Goal: Information Seeking & Learning: Learn about a topic

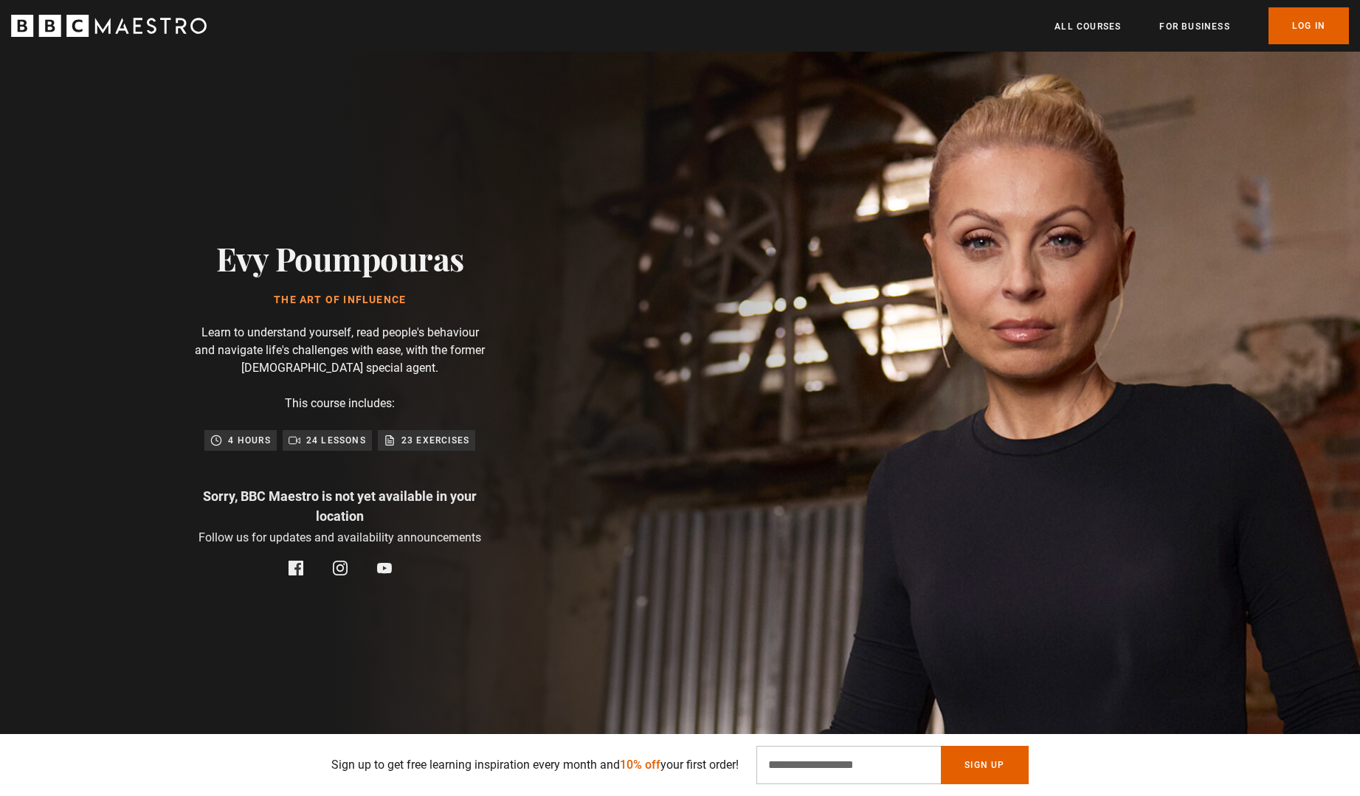
scroll to position [11, 0]
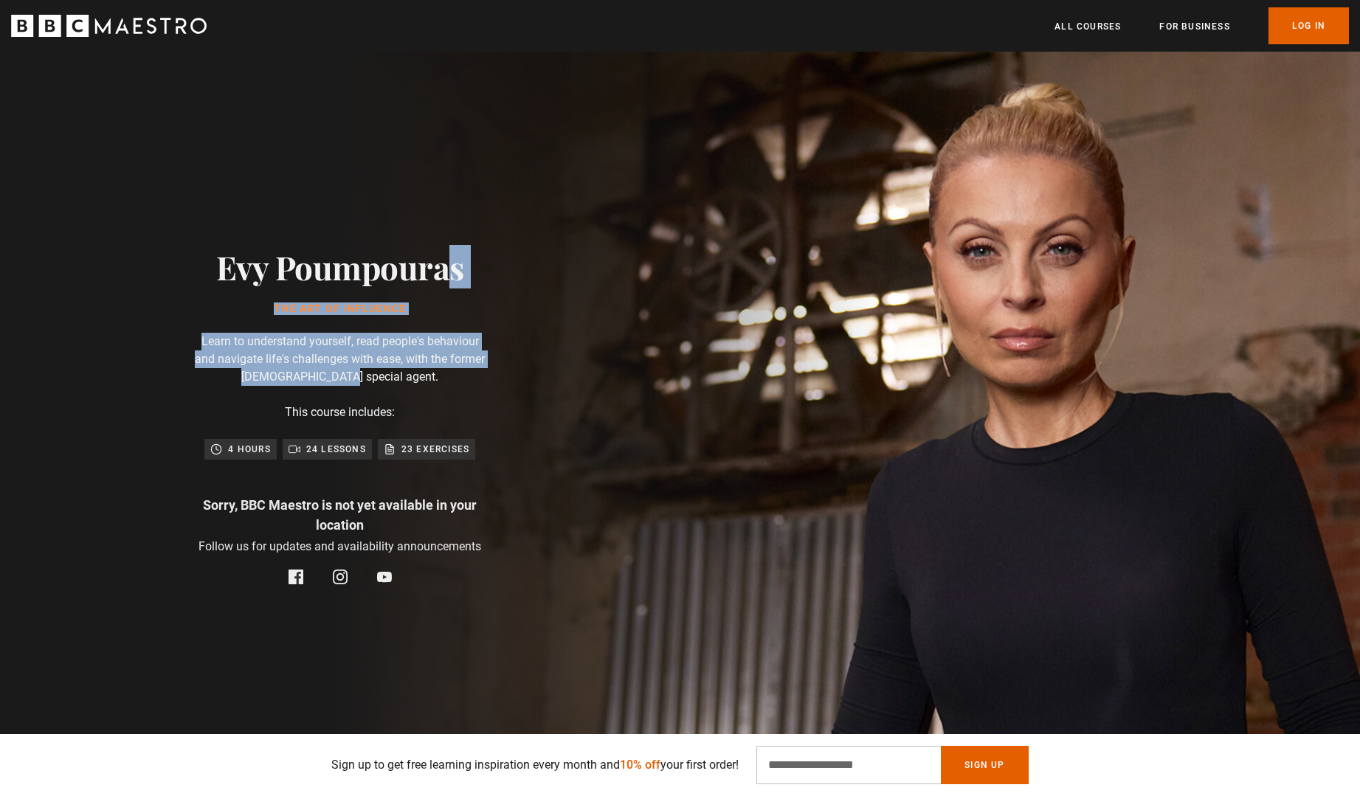
drag, startPoint x: 218, startPoint y: 261, endPoint x: 388, endPoint y: 375, distance: 204.3
click at [388, 375] on div "Evy Poumpouras The Art of Influence Learn to understand yourself, read people's…" at bounding box center [340, 417] width 472 height 752
click at [382, 369] on p "Learn to understand yourself, read people's behaviour and navigate life's chall…" at bounding box center [340, 359] width 295 height 53
drag, startPoint x: 382, startPoint y: 374, endPoint x: 196, endPoint y: 261, distance: 218.6
click at [196, 261] on div "Evy Poumpouras The Art of Influence Learn to understand yourself, read people's…" at bounding box center [340, 417] width 472 height 752
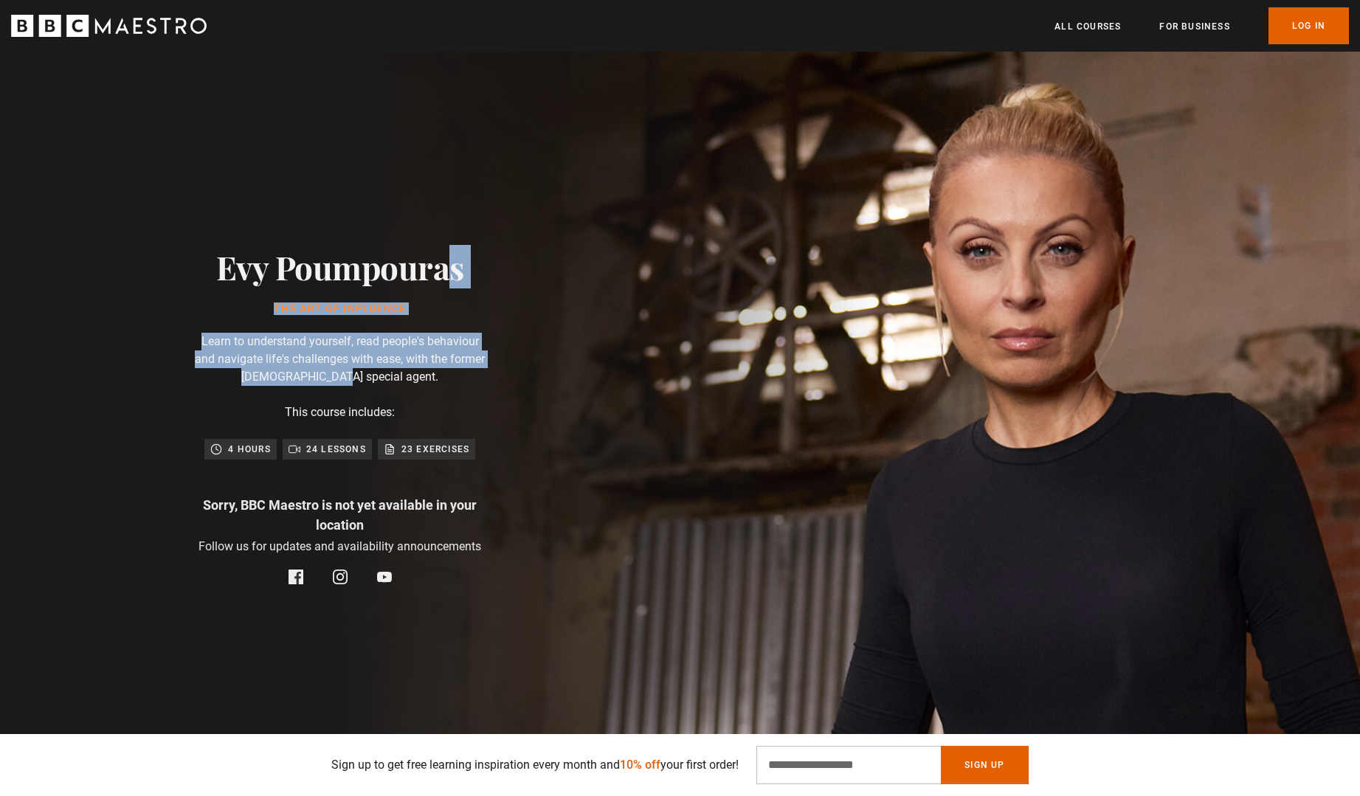
click at [316, 311] on h1 "The Art of Influence" at bounding box center [340, 309] width 248 height 12
drag, startPoint x: 383, startPoint y: 376, endPoint x: 219, endPoint y: 284, distance: 187.7
click at [219, 284] on div "Evy Poumpouras The Art of Influence Learn to understand yourself, read people's…" at bounding box center [340, 417] width 472 height 752
click at [360, 380] on p "Learn to understand yourself, read people's behaviour and navigate life's chall…" at bounding box center [340, 359] width 295 height 53
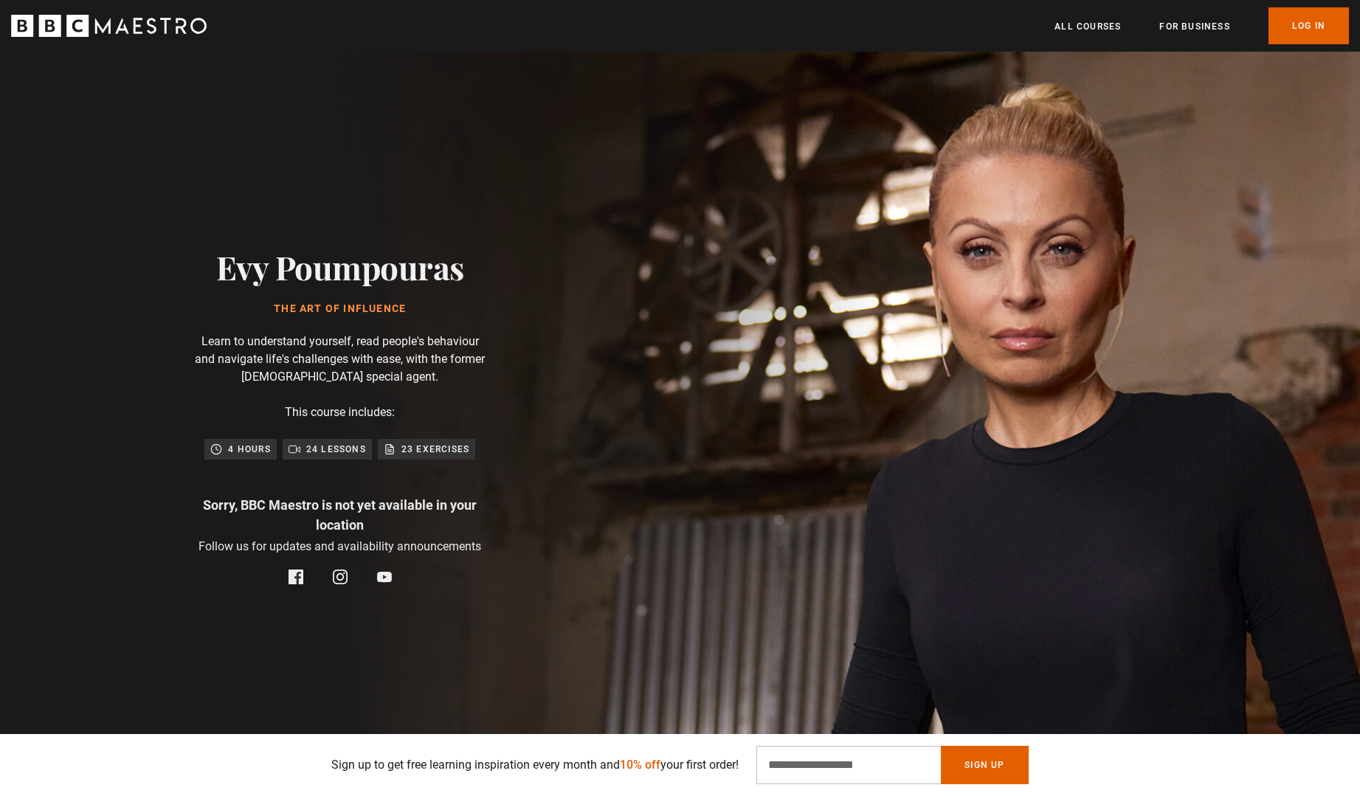
drag, startPoint x: 392, startPoint y: 411, endPoint x: 171, endPoint y: 258, distance: 268.8
click at [171, 258] on div "Evy Poumpouras The Art of Influence Learn to understand yourself, read people's…" at bounding box center [340, 417] width 472 height 752
click at [387, 263] on h2 "Evy Poumpouras" at bounding box center [340, 267] width 248 height 38
drag, startPoint x: 391, startPoint y: 410, endPoint x: 217, endPoint y: 279, distance: 217.7
click at [217, 279] on div "Evy Poumpouras The Art of Influence Learn to understand yourself, read people's…" at bounding box center [340, 417] width 472 height 752
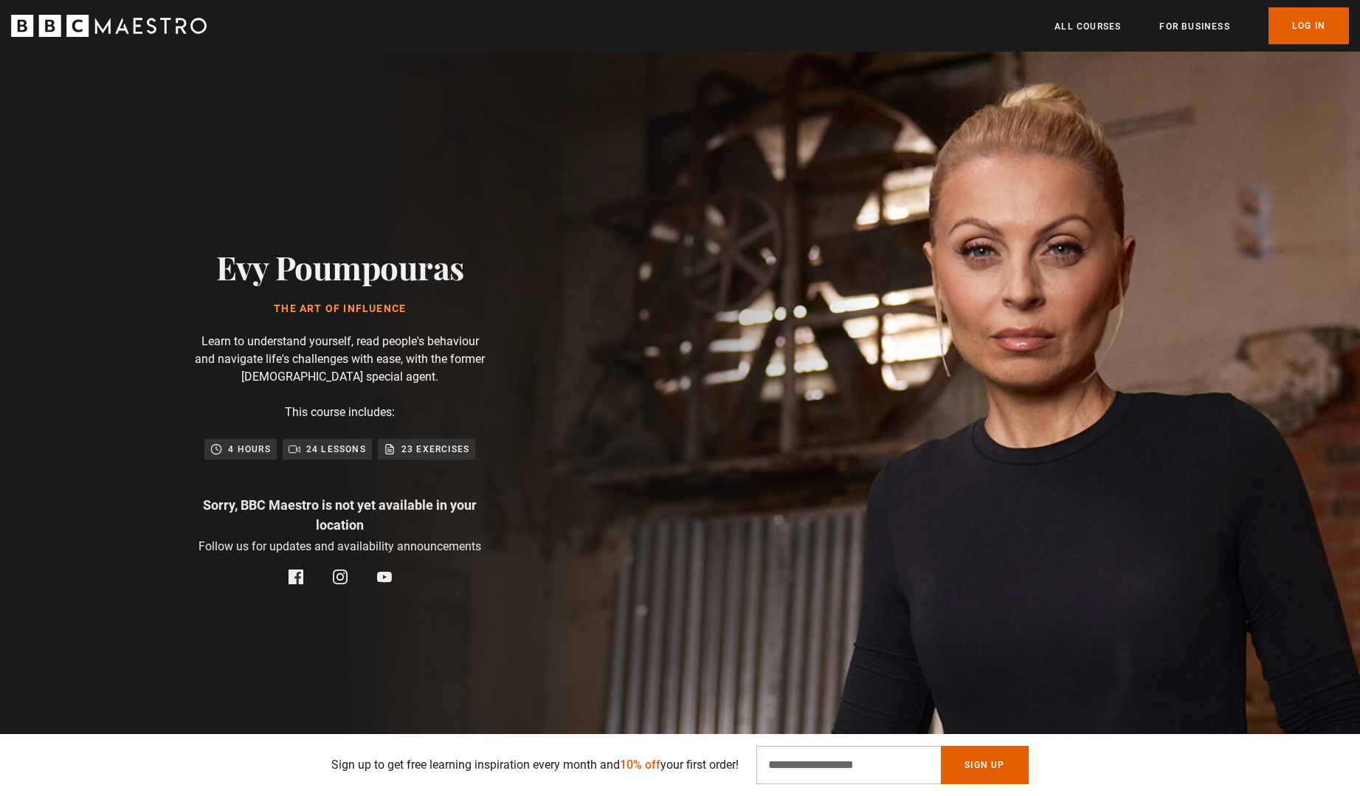
click at [385, 395] on div "Evy Poumpouras The Art of Influence Learn to understand yourself, read people's…" at bounding box center [340, 417] width 472 height 752
click at [397, 412] on div "Evy Poumpouras The Art of Influence Learn to understand yourself, read people's…" at bounding box center [340, 417] width 472 height 752
drag, startPoint x: 397, startPoint y: 412, endPoint x: 198, endPoint y: 273, distance: 242.8
click at [198, 273] on div "Evy Poumpouras The Art of Influence Learn to understand yourself, read people's…" at bounding box center [340, 417] width 472 height 752
click at [424, 388] on div "Evy Poumpouras The Art of Influence Learn to understand yourself, read people's…" at bounding box center [340, 417] width 472 height 752
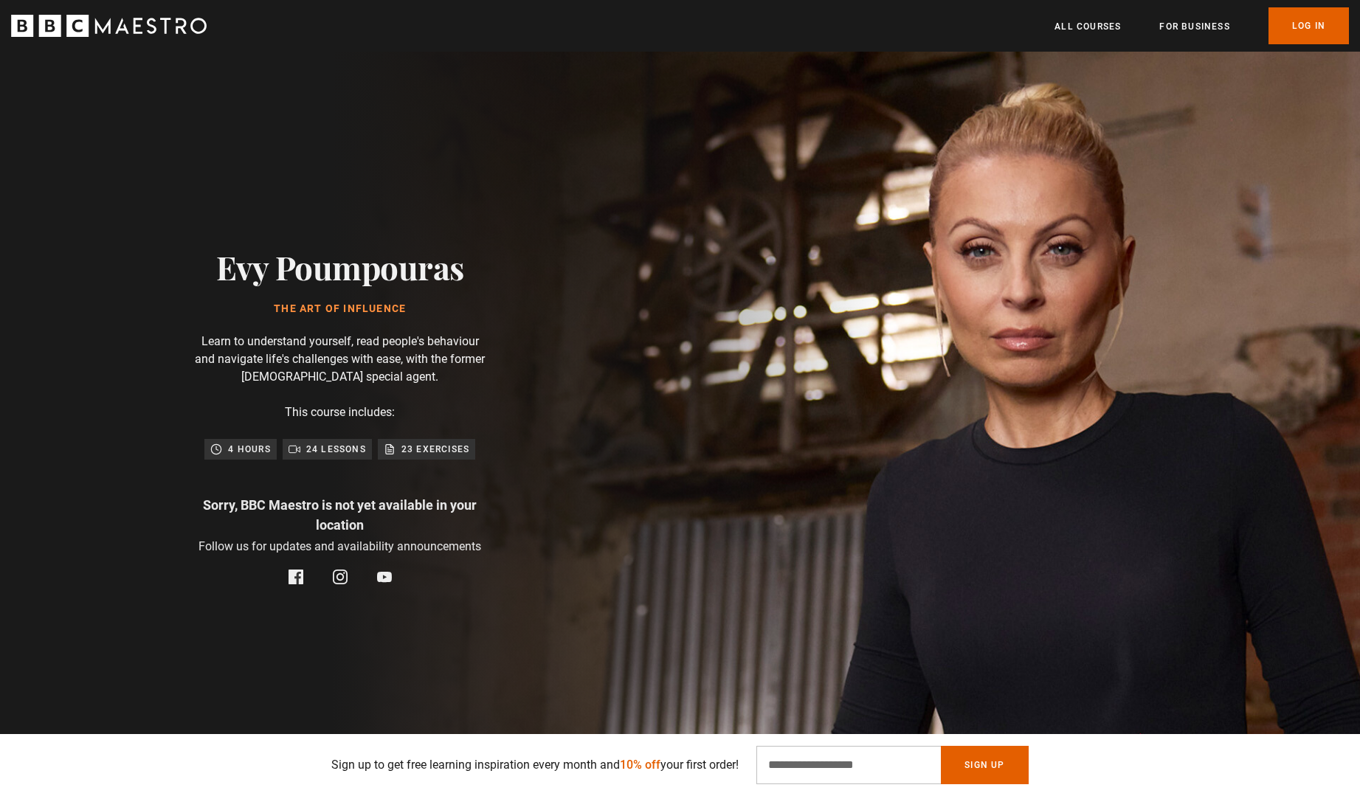
drag, startPoint x: 402, startPoint y: 417, endPoint x: 204, endPoint y: 271, distance: 245.4
click at [204, 271] on div "Evy Poumpouras The Art of Influence Learn to understand yourself, read people's…" at bounding box center [340, 417] width 472 height 752
click at [398, 411] on div "Evy Poumpouras The Art of Influence Learn to understand yourself, read people's…" at bounding box center [340, 417] width 472 height 752
drag, startPoint x: 398, startPoint y: 411, endPoint x: 206, endPoint y: 274, distance: 236.0
click at [206, 274] on div "Evy Poumpouras The Art of Influence Learn to understand yourself, read people's…" at bounding box center [340, 417] width 472 height 752
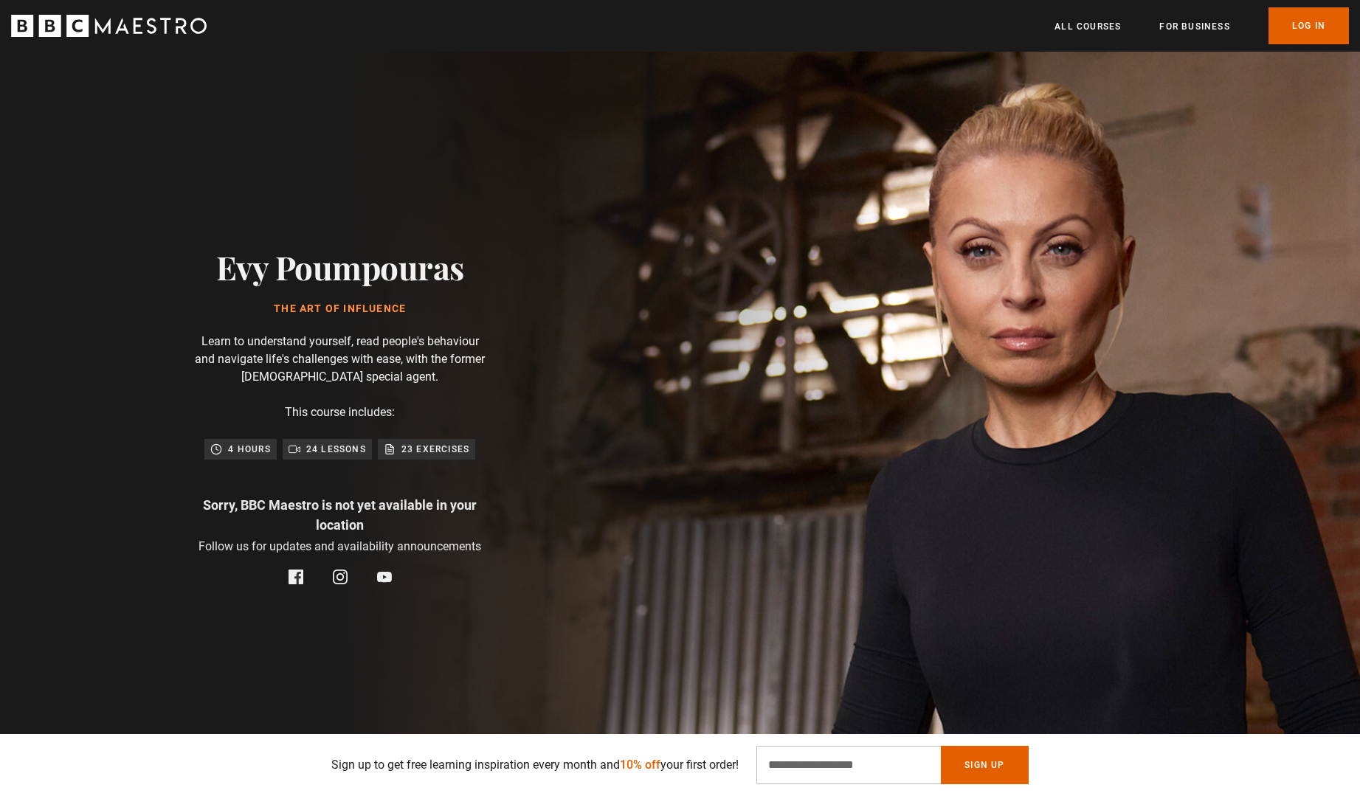
click at [444, 385] on p "Learn to understand yourself, read people's behaviour and navigate life's chall…" at bounding box center [340, 359] width 295 height 53
drag, startPoint x: 408, startPoint y: 410, endPoint x: 180, endPoint y: 275, distance: 264.7
click at [180, 275] on div "Evy Poumpouras The Art of Influence Learn to understand yourself, read people's…" at bounding box center [340, 417] width 472 height 752
click at [428, 408] on div "Evy Poumpouras The Art of Influence Learn to understand yourself, read people's…" at bounding box center [340, 417] width 472 height 752
drag, startPoint x: 404, startPoint y: 413, endPoint x: 193, endPoint y: 263, distance: 259.3
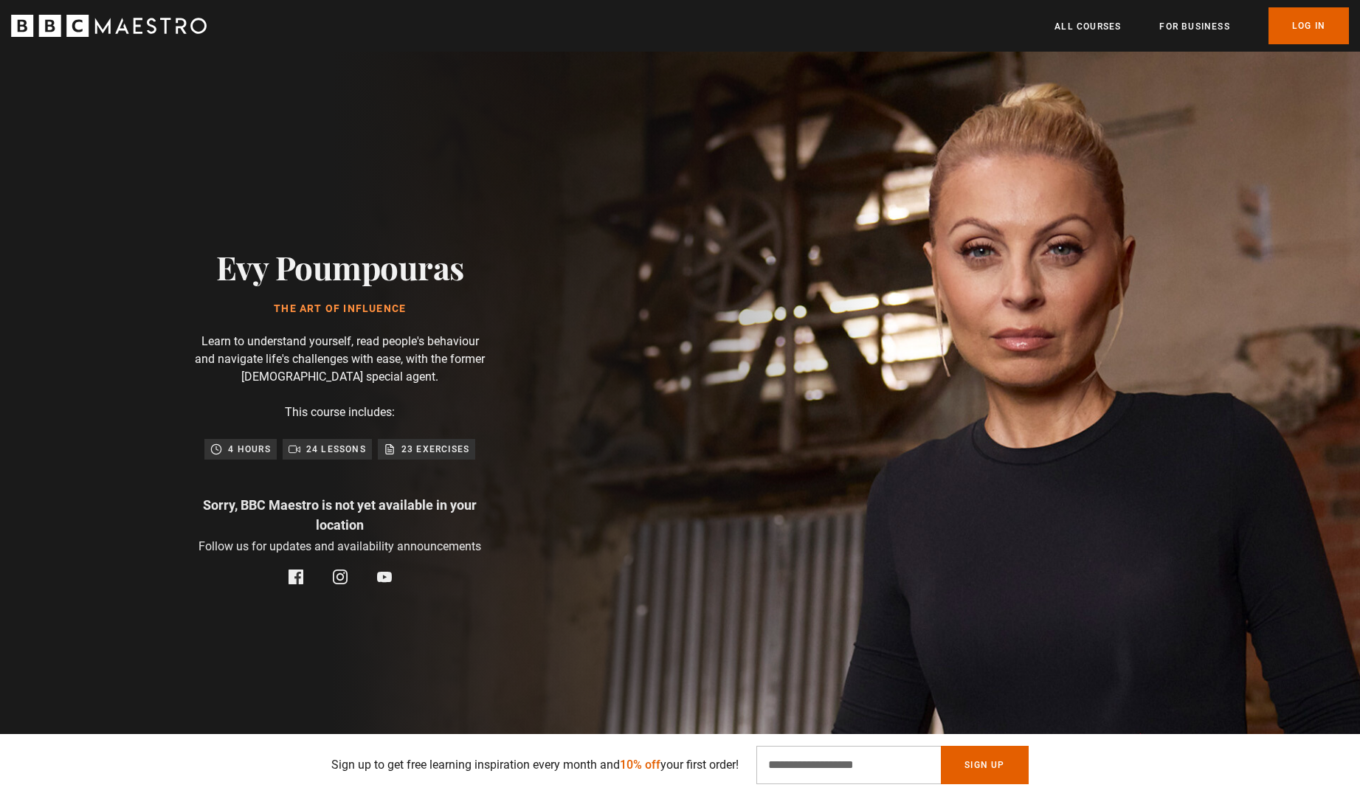
click at [193, 262] on div "Evy Poumpouras The Art of Influence Learn to understand yourself, read people's…" at bounding box center [340, 417] width 472 height 752
click at [365, 368] on p "Learn to understand yourself, read people's behaviour and navigate life's chall…" at bounding box center [340, 359] width 295 height 53
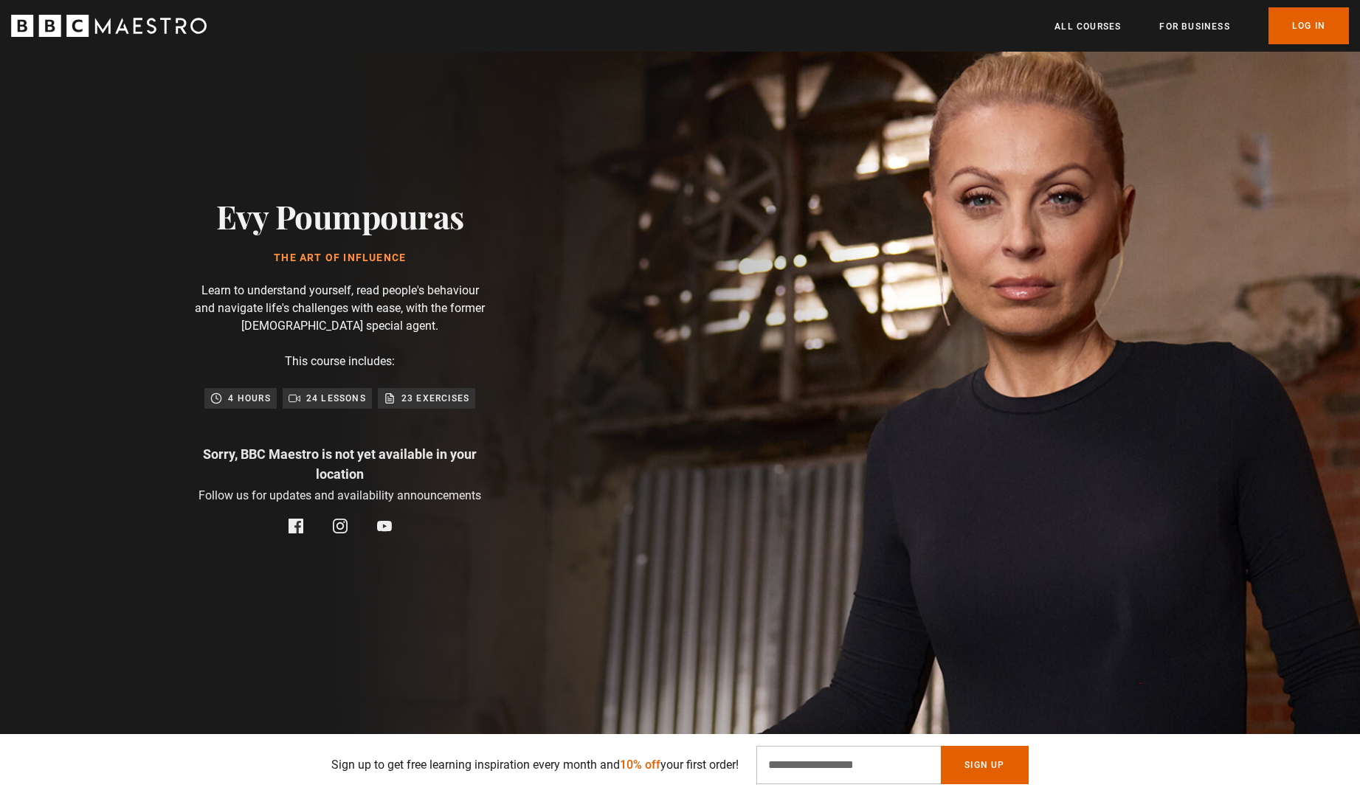
scroll to position [0, 0]
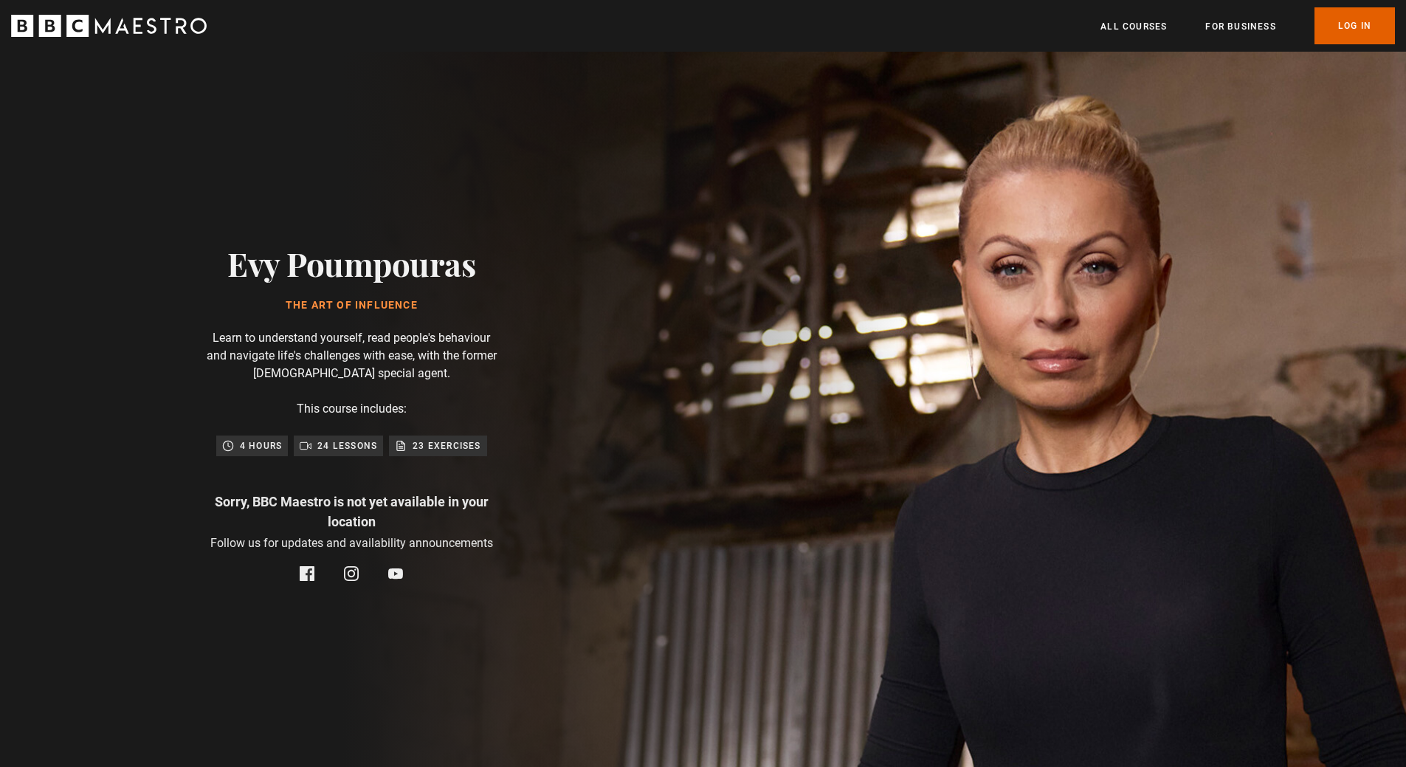
scroll to position [0, 580]
